Goal: Information Seeking & Learning: Learn about a topic

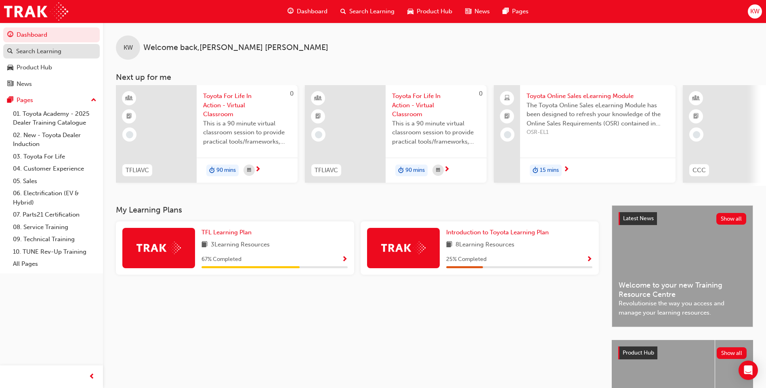
click at [58, 52] on div "Search Learning" at bounding box center [38, 51] width 45 height 9
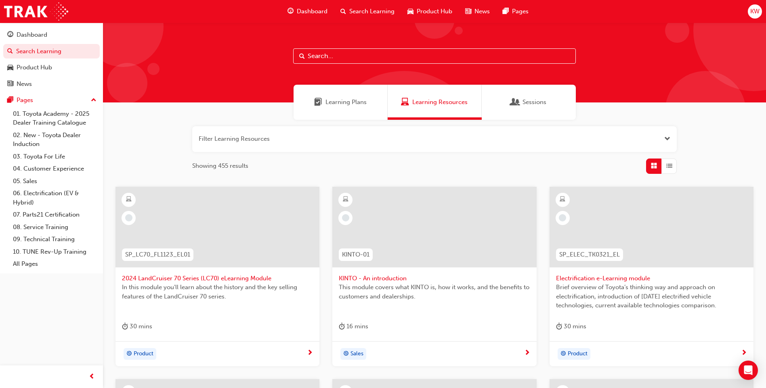
click at [365, 58] on input "text" at bounding box center [434, 55] width 283 height 15
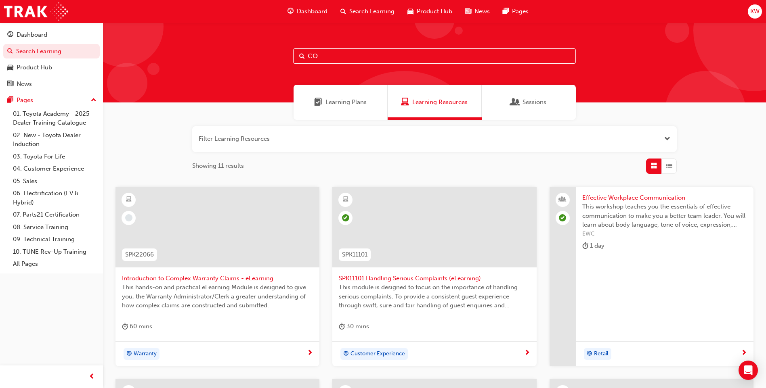
type input "C"
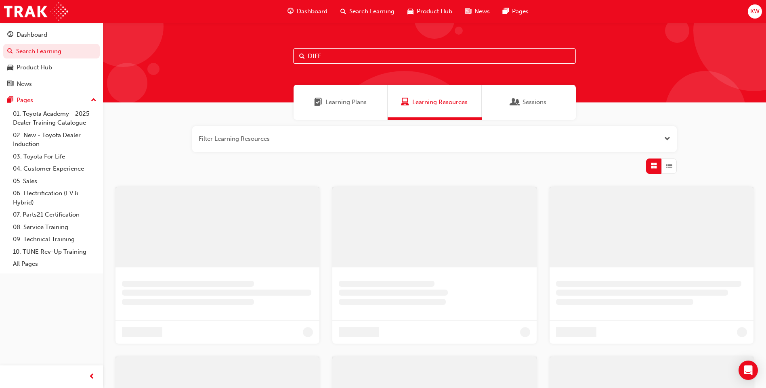
type input "DIFF"
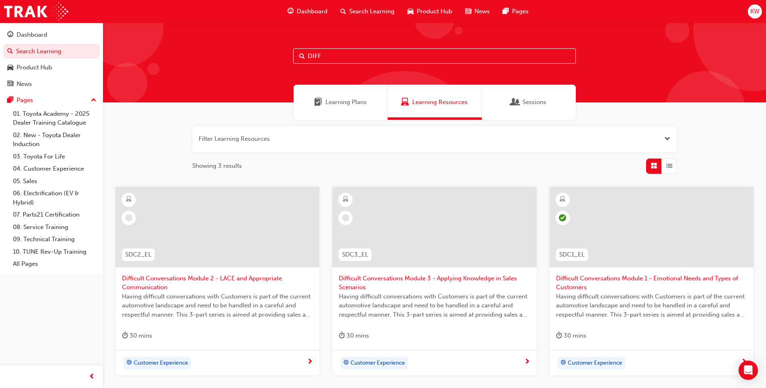
click at [366, 10] on span "Search Learning" at bounding box center [371, 11] width 45 height 9
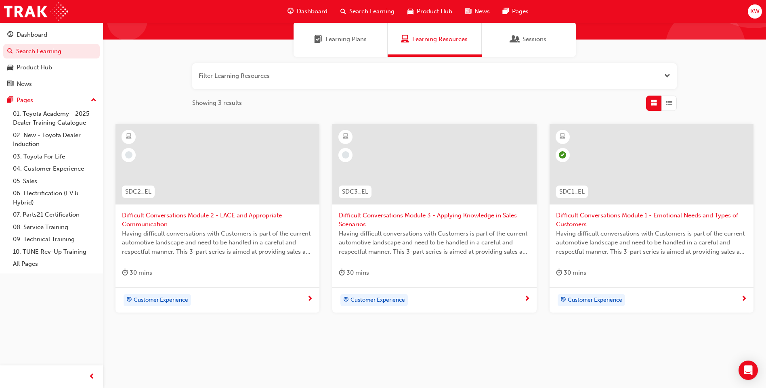
scroll to position [66, 0]
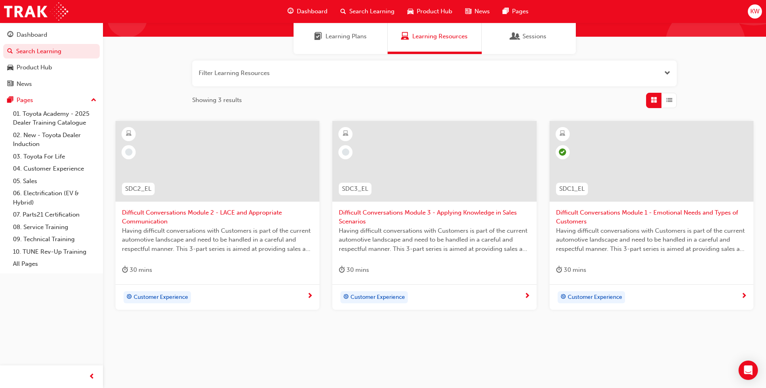
click at [193, 159] on div at bounding box center [217, 161] width 204 height 81
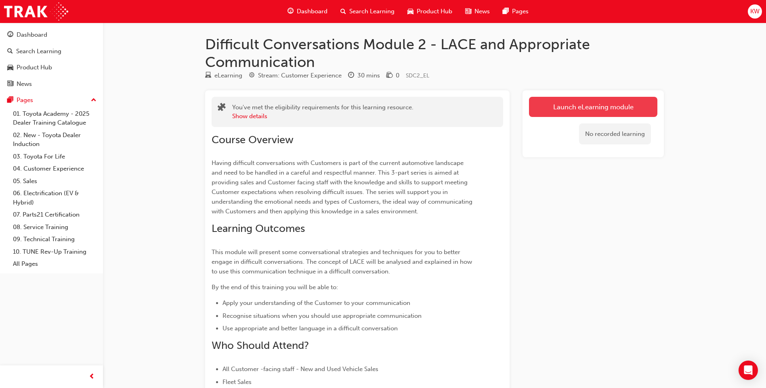
click at [598, 109] on link "Launch eLearning module" at bounding box center [593, 107] width 128 height 20
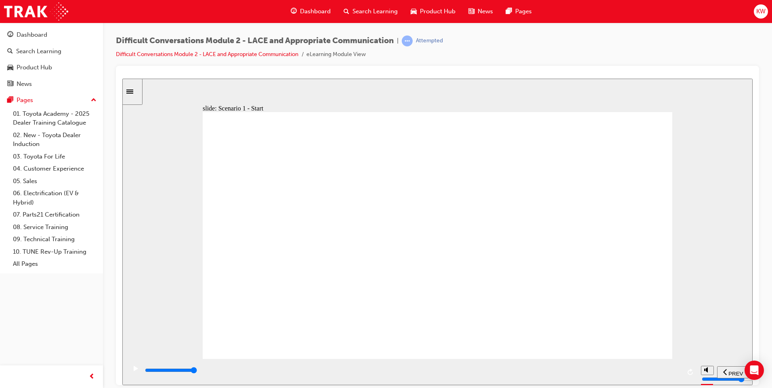
type input "14600"
checkbox input "true"
drag, startPoint x: 245, startPoint y: 241, endPoint x: 245, endPoint y: 224, distance: 17.0
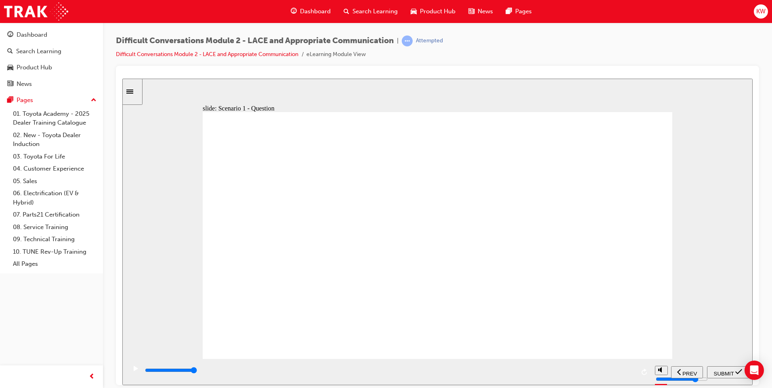
checkbox input "true"
click at [752, 369] on icon "Open Intercom Messenger" at bounding box center [753, 370] width 9 height 10
checkbox input "true"
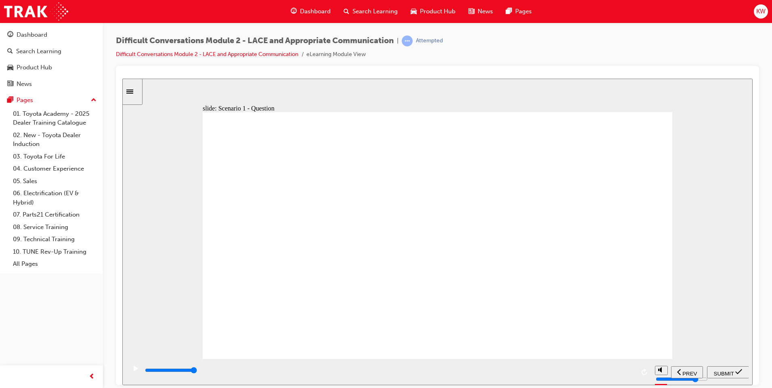
click at [732, 371] on span "SUBMIT" at bounding box center [724, 374] width 20 height 6
type input "8000"
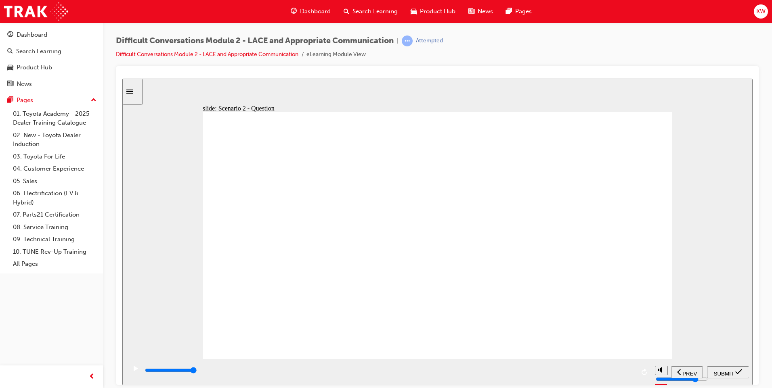
checkbox input "true"
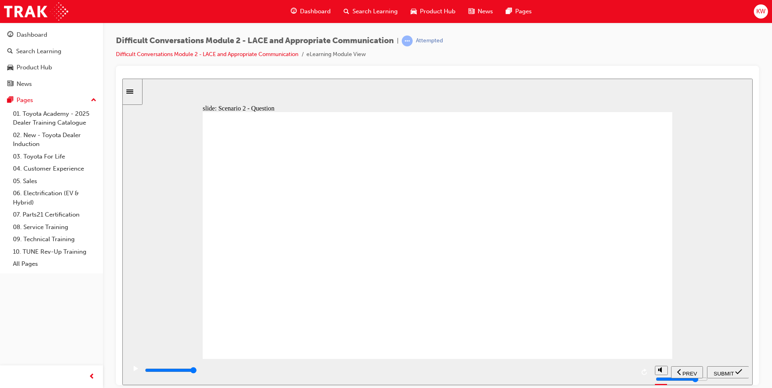
click at [735, 370] on div "SUBMIT" at bounding box center [728, 372] width 36 height 8
type input "9200"
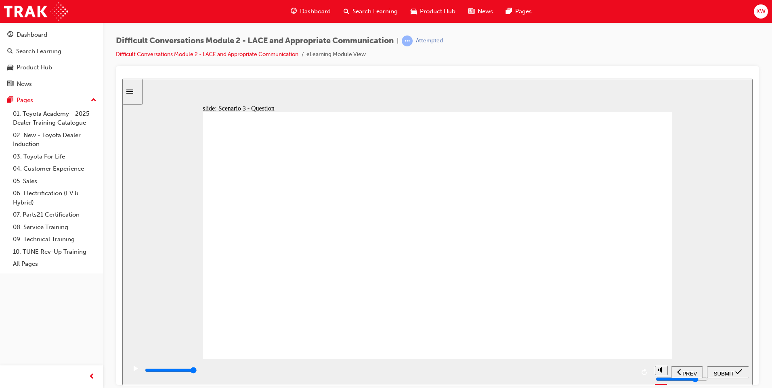
checkbox input "true"
drag, startPoint x: 247, startPoint y: 251, endPoint x: 254, endPoint y: 251, distance: 7.7
checkbox input "true"
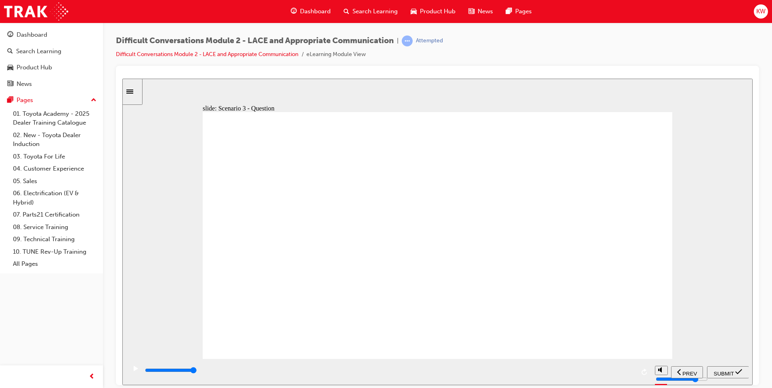
checkbox input "true"
click at [723, 372] on span "SUBMIT" at bounding box center [724, 374] width 20 height 6
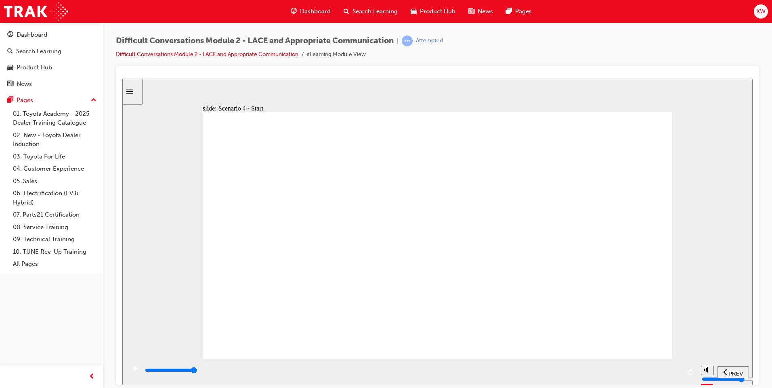
type input "8900"
checkbox input "true"
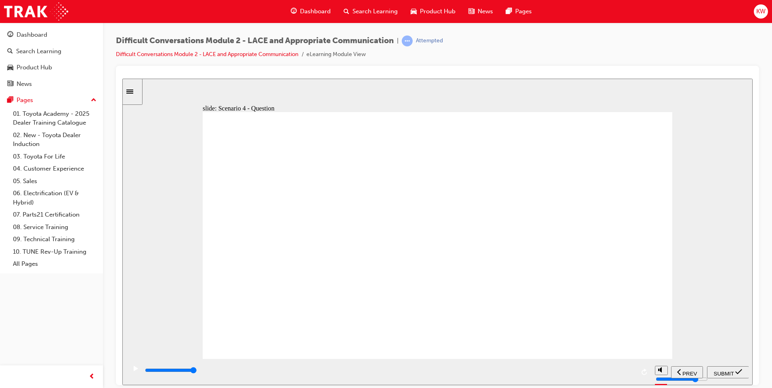
checkbox input "true"
click at [737, 372] on icon "submit" at bounding box center [738, 371] width 7 height 5
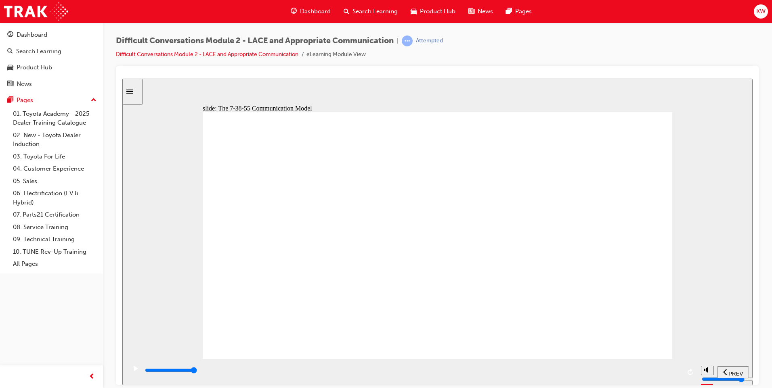
click at [681, 372] on div "playback controls" at bounding box center [411, 372] width 570 height 26
click at [725, 373] on icon "previous" at bounding box center [725, 371] width 4 height 7
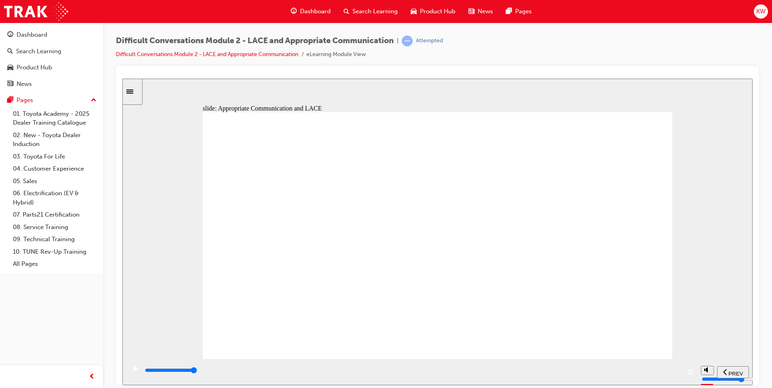
type input "1300"
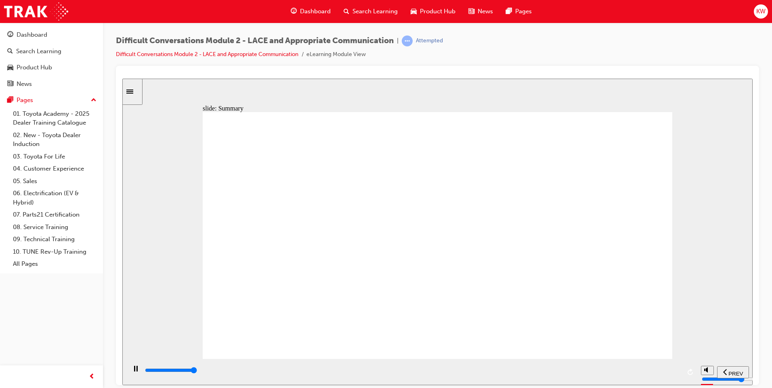
type input "9600"
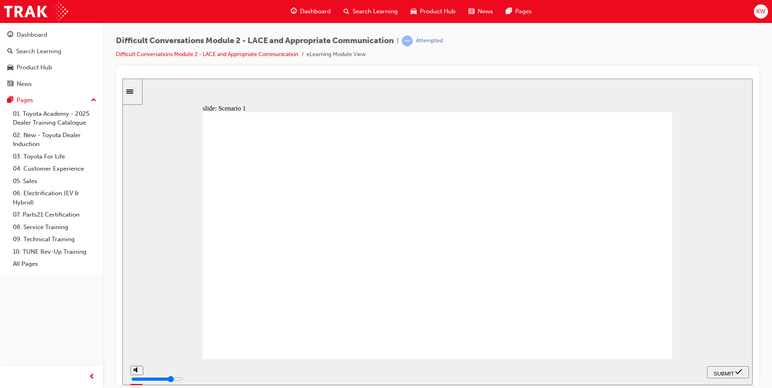
checkbox input "true"
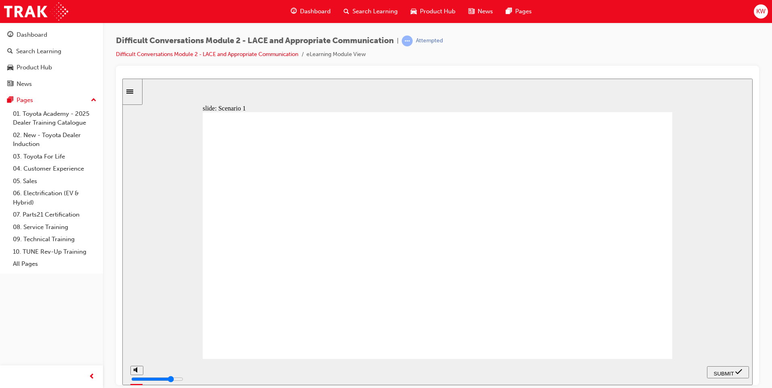
checkbox input "true"
click at [731, 371] on span "SUBMIT" at bounding box center [724, 374] width 20 height 6
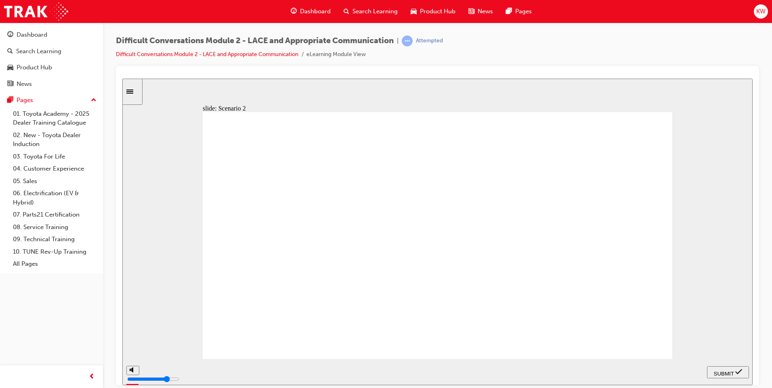
checkbox input "true"
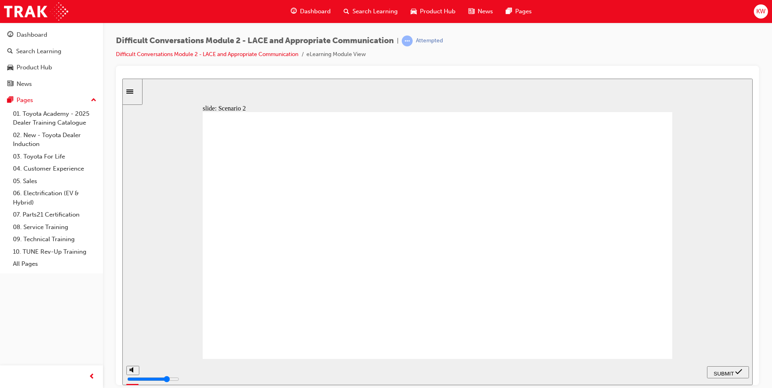
checkbox input "true"
click at [739, 371] on icon "submit" at bounding box center [738, 371] width 7 height 7
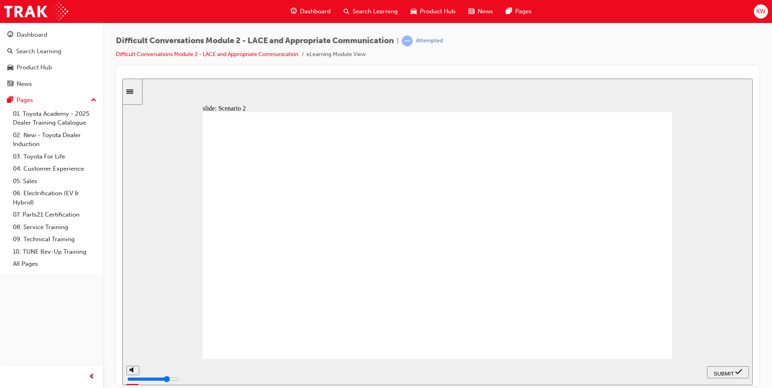
checkbox input "true"
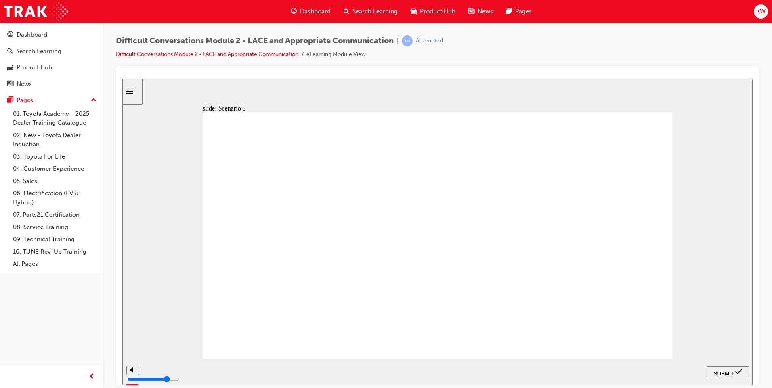
checkbox input "true"
click at [729, 372] on span "SUBMIT" at bounding box center [724, 374] width 20 height 6
type input "4000"
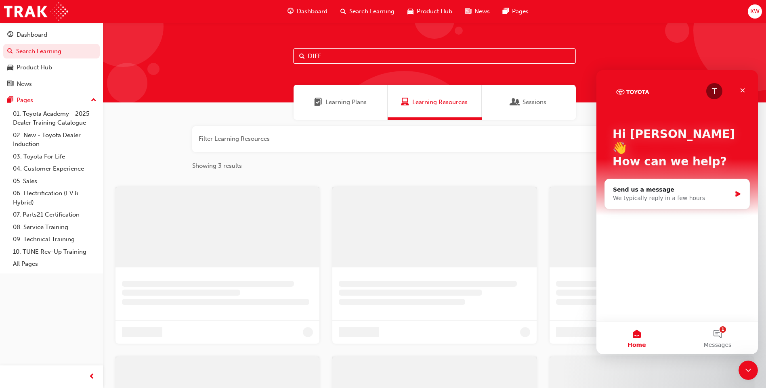
scroll to position [66, 0]
